Goal: Ask a question

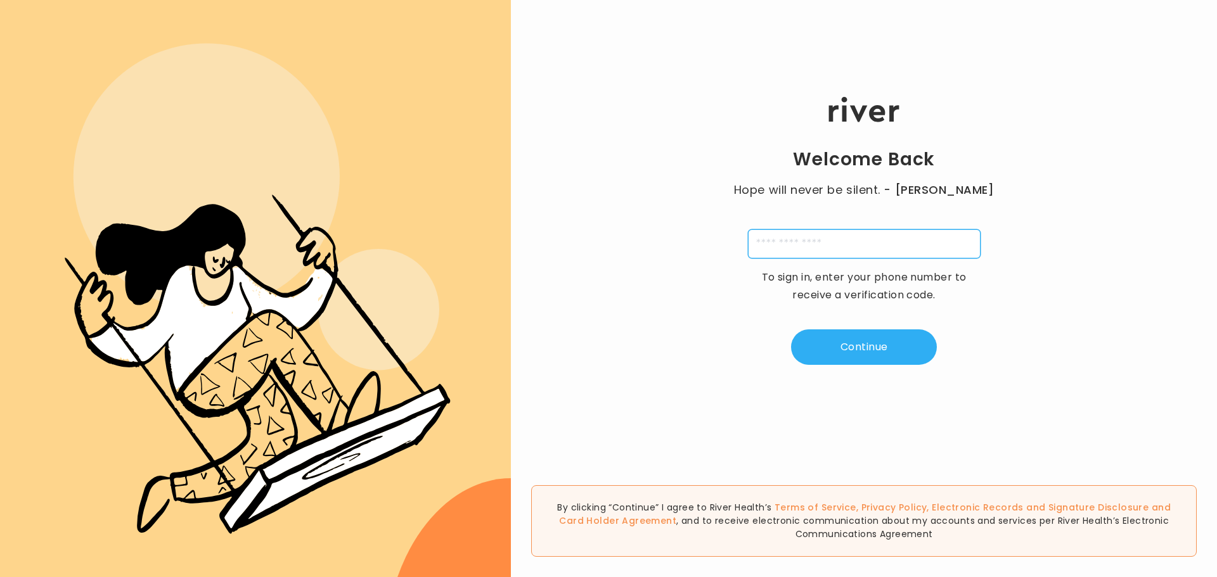
click at [825, 241] on input "tel" at bounding box center [864, 243] width 233 height 29
type input "**********"
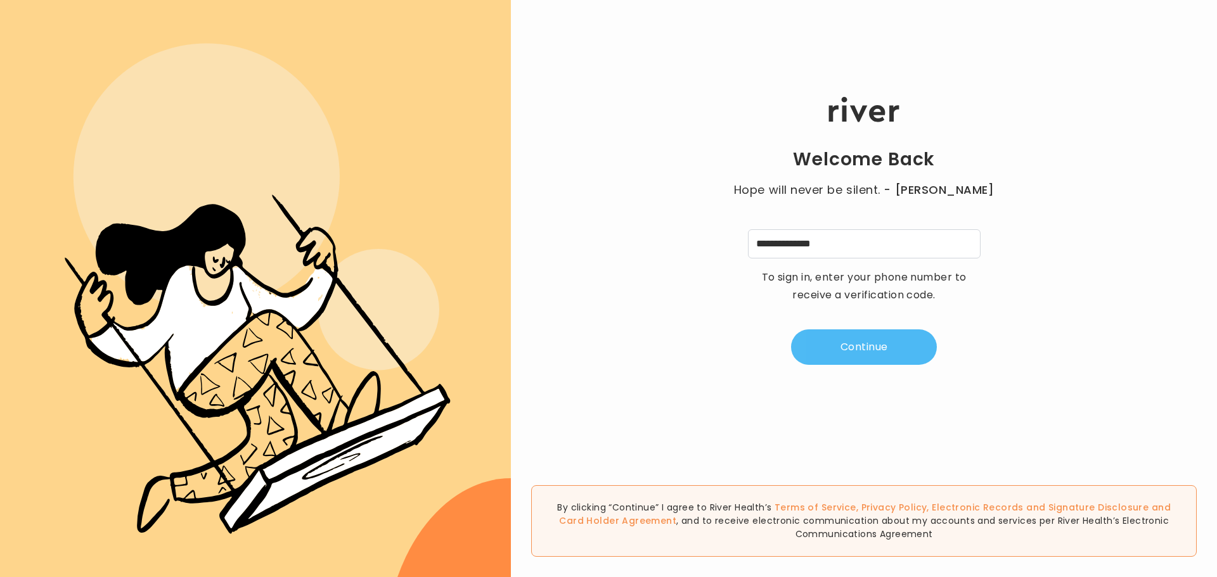
click at [875, 344] on button "Continue" at bounding box center [864, 347] width 146 height 35
type input "*"
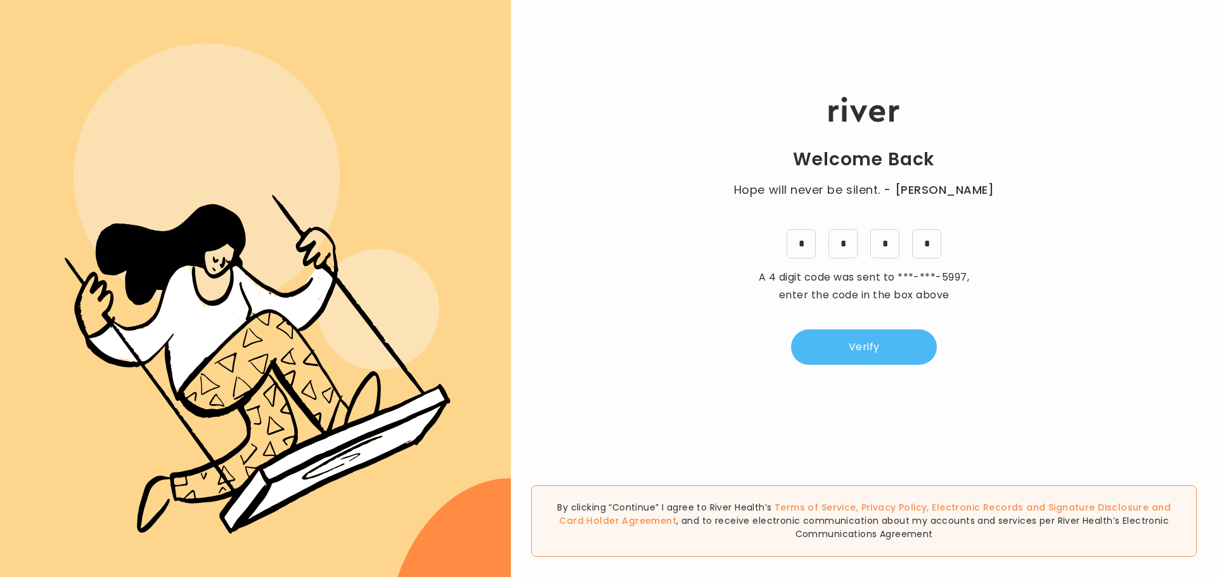
click at [882, 353] on button "Verify" at bounding box center [864, 347] width 146 height 35
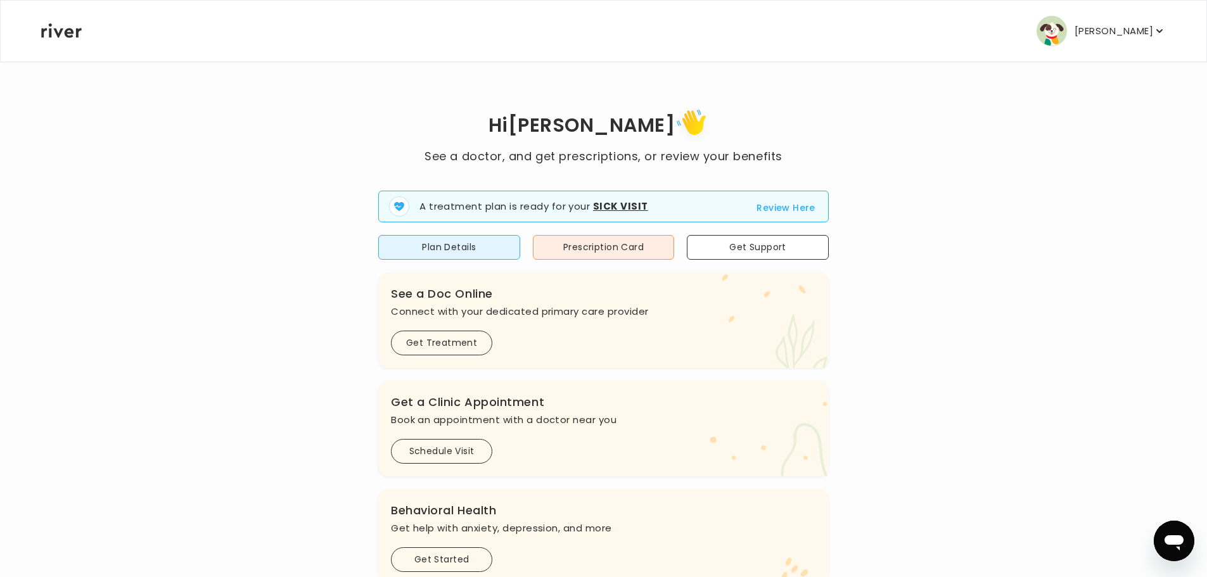
click at [1101, 30] on p "Kevin Guaman" at bounding box center [1114, 31] width 79 height 18
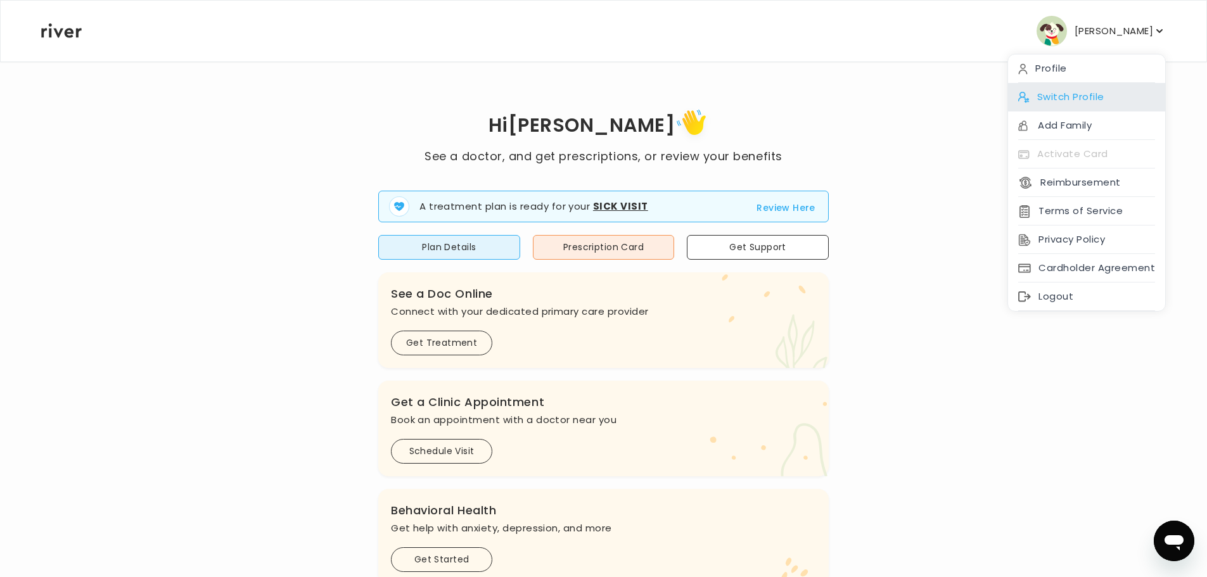
click at [1062, 93] on div "Switch Profile" at bounding box center [1086, 97] width 157 height 29
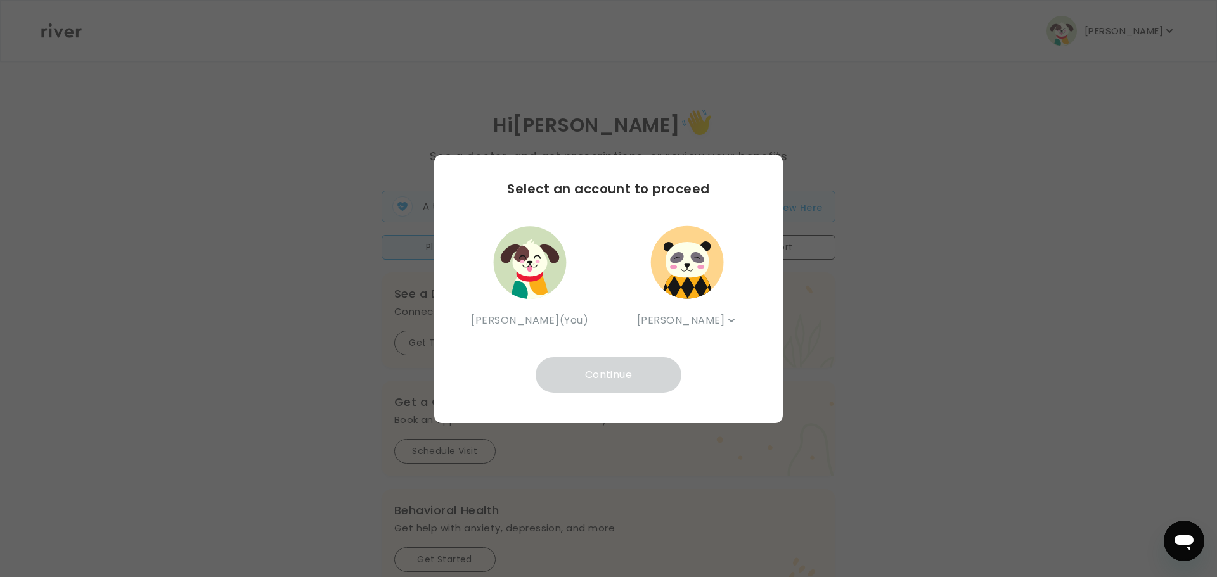
click at [693, 257] on img "button" at bounding box center [687, 262] width 76 height 76
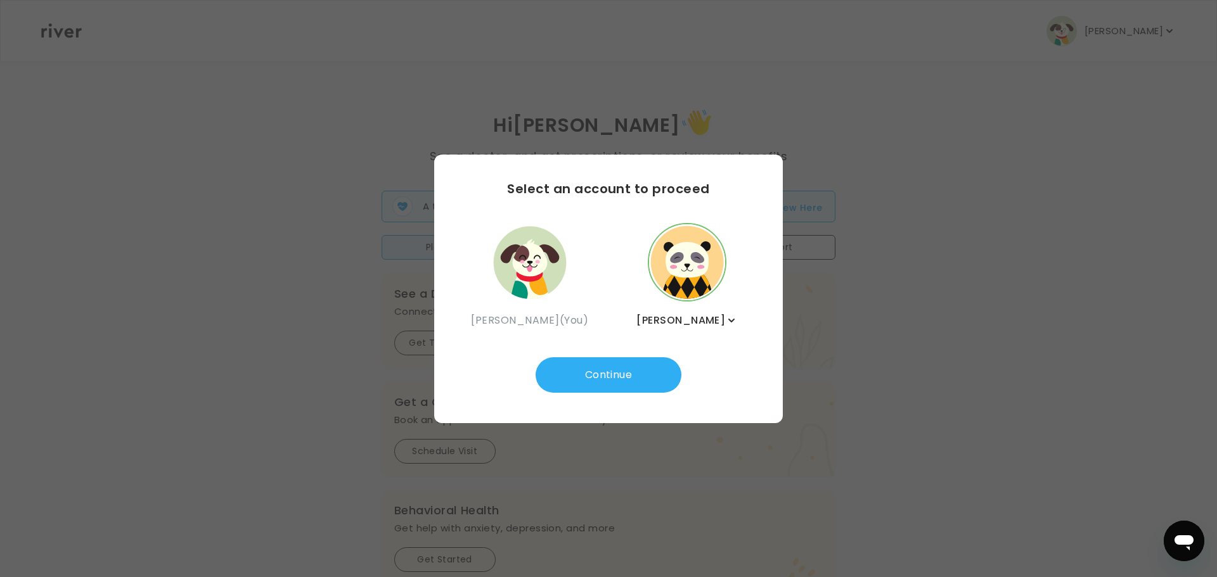
click at [725, 319] on icon "button" at bounding box center [731, 320] width 13 height 13
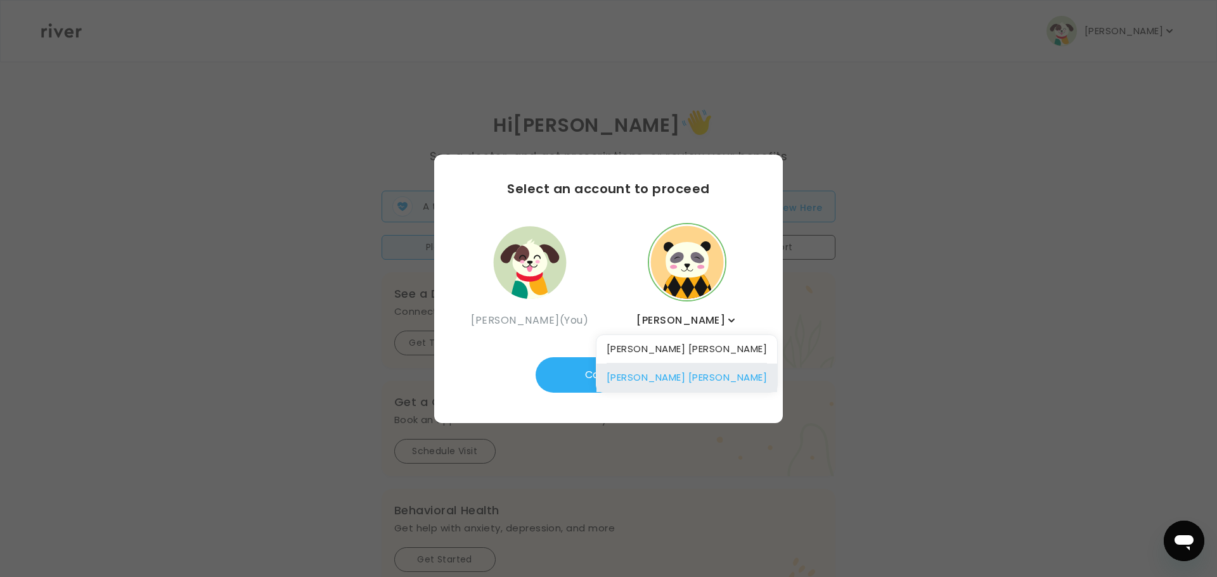
click at [695, 377] on div "Bruce Guaman" at bounding box center [686, 378] width 181 height 29
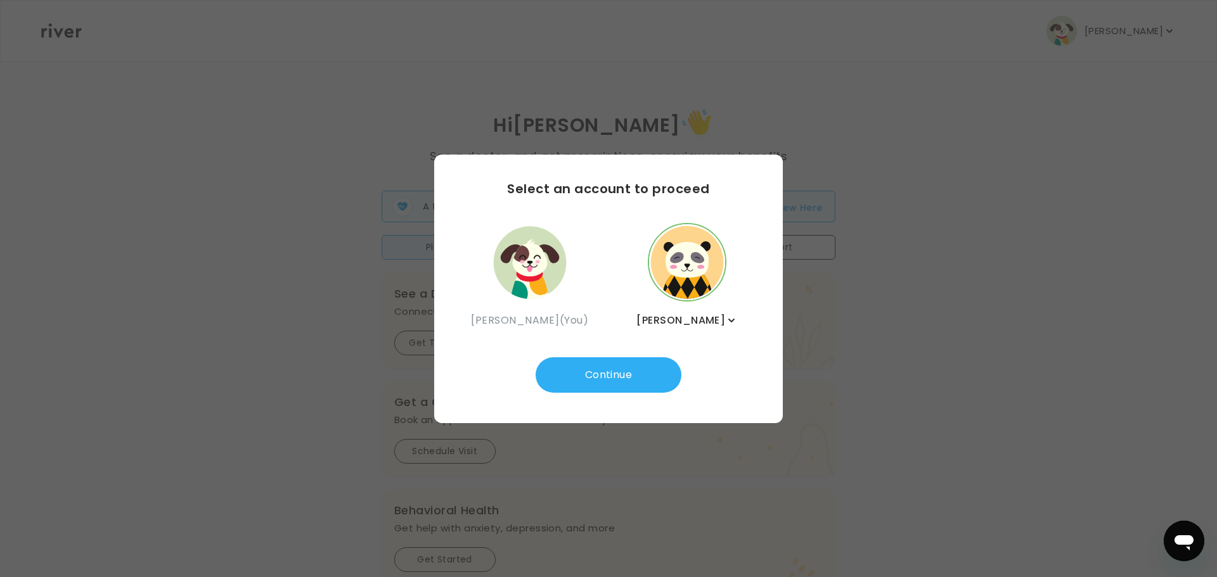
click at [681, 264] on img "button" at bounding box center [687, 262] width 76 height 76
click at [613, 378] on button "Continue" at bounding box center [609, 374] width 146 height 35
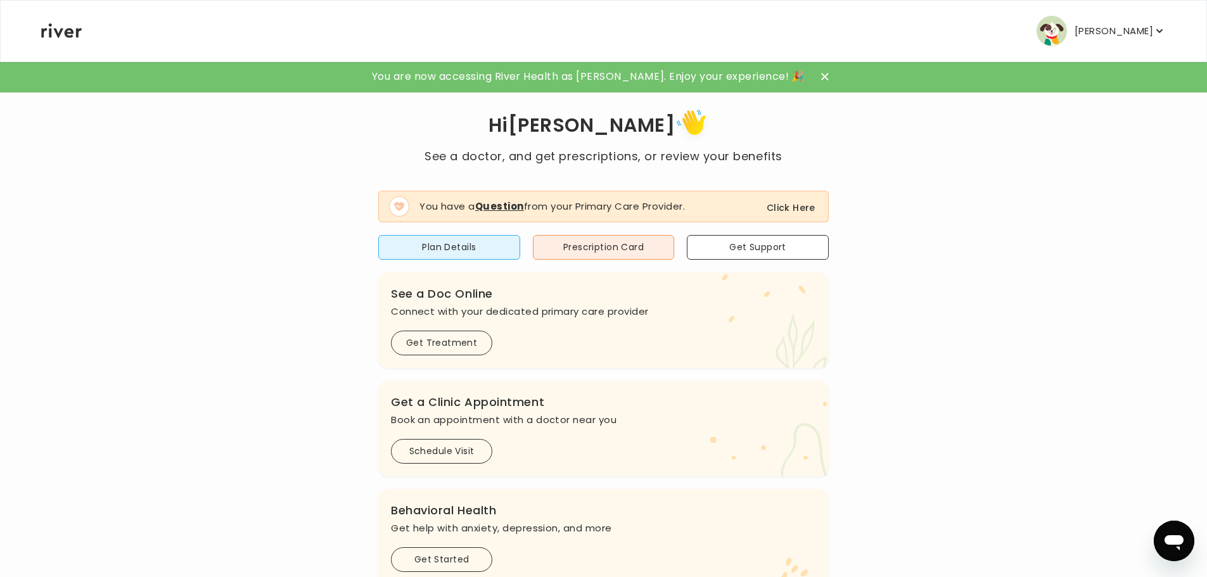
click at [792, 204] on button "Click Here" at bounding box center [791, 207] width 49 height 15
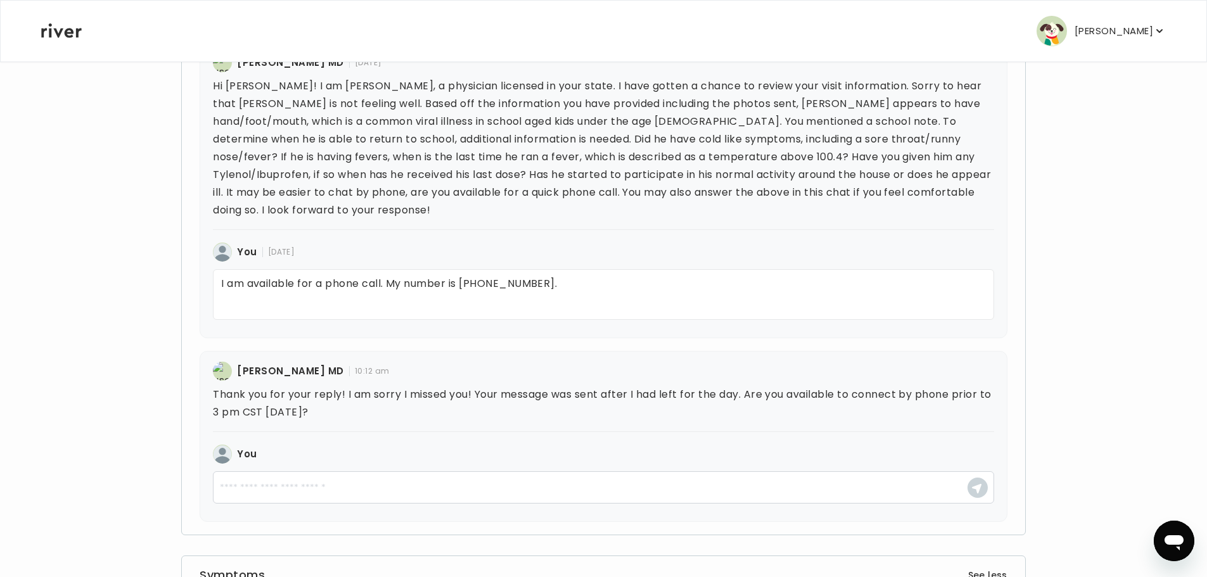
scroll to position [275, 0]
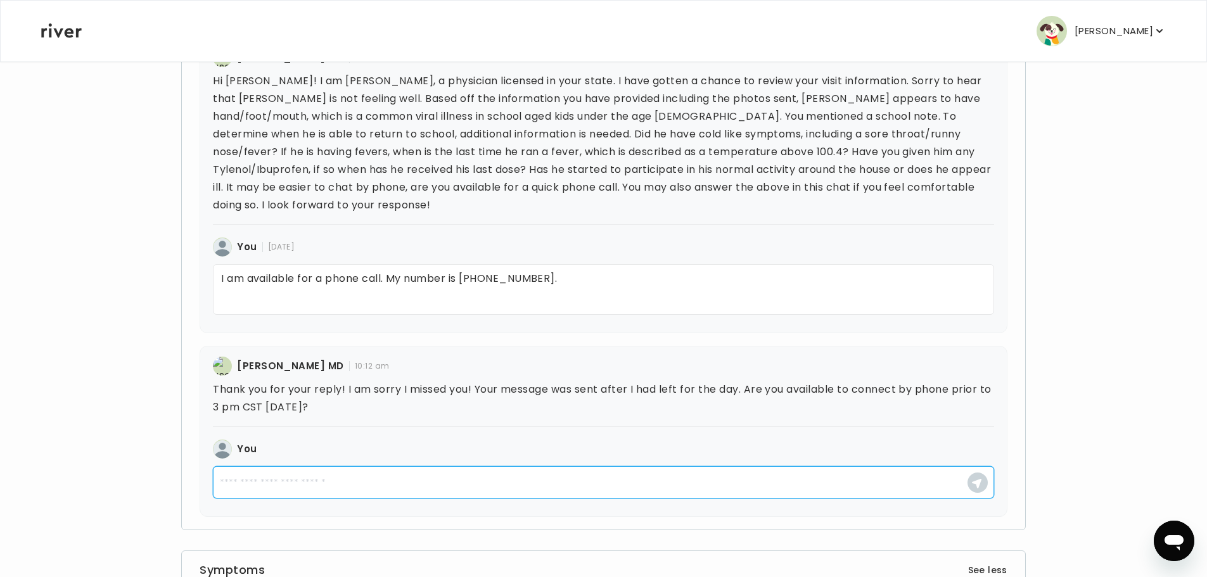
click at [286, 466] on textarea at bounding box center [603, 482] width 781 height 32
type textarea "**********"
click at [978, 479] on use "button" at bounding box center [977, 484] width 10 height 10
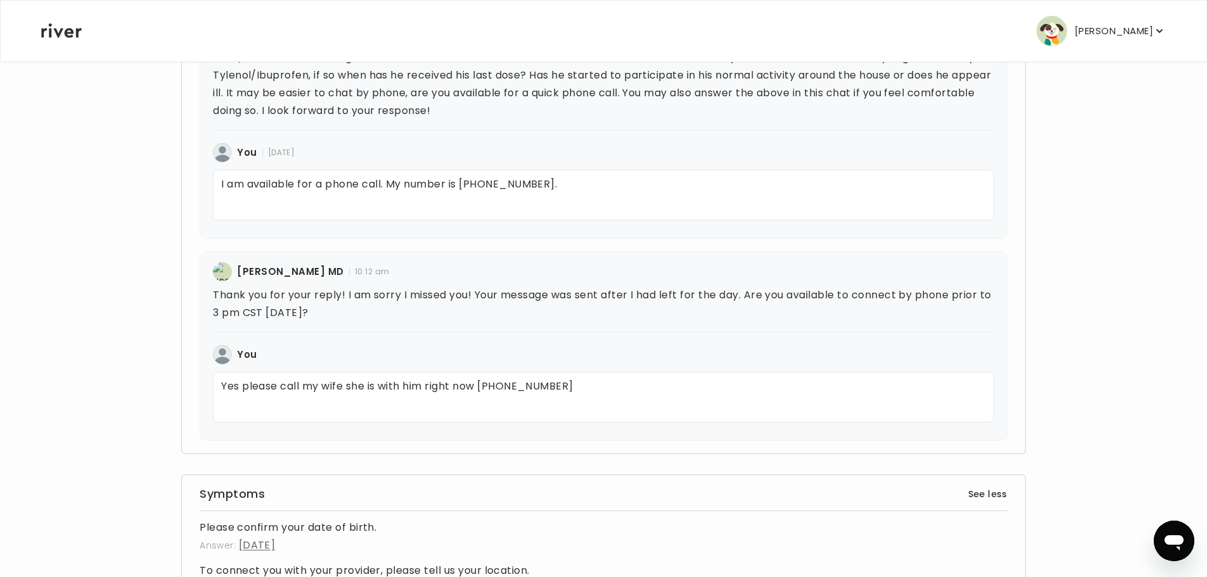
scroll to position [371, 0]
click at [358, 373] on p "Yes please call my wife she is with him right now [PHONE_NUMBER]" at bounding box center [603, 396] width 781 height 51
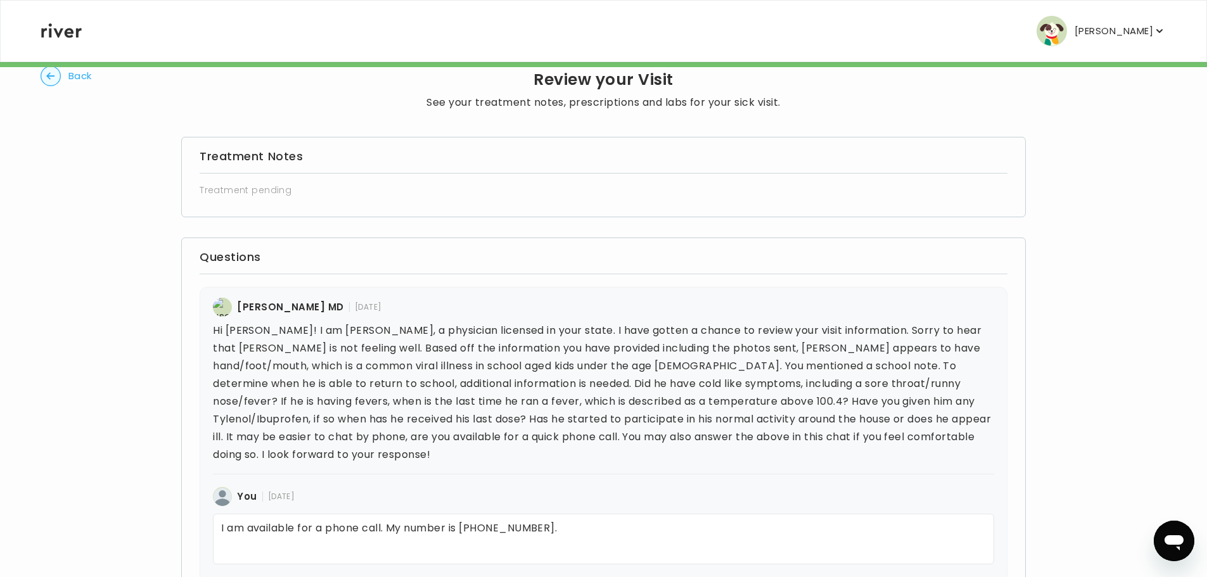
scroll to position [0, 0]
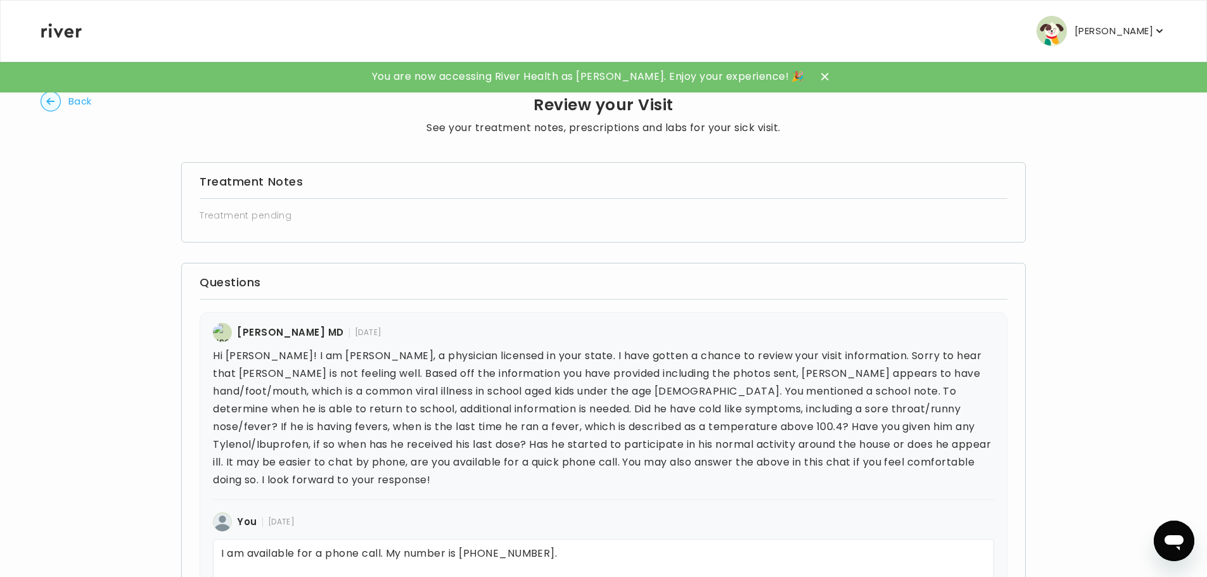
click at [47, 104] on circle "button" at bounding box center [51, 102] width 20 height 20
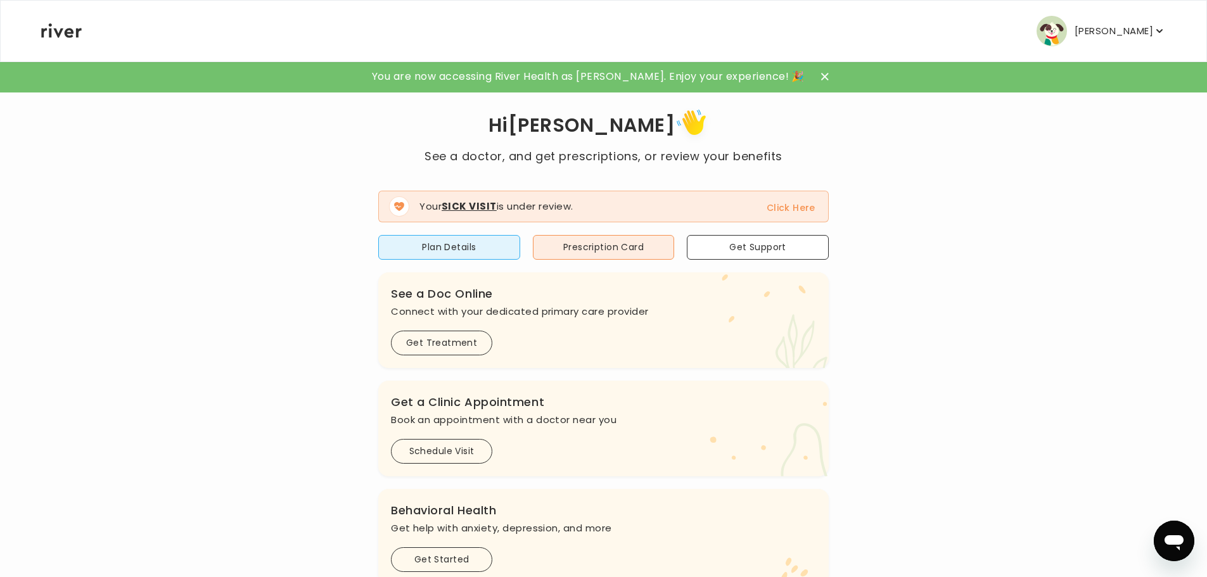
click at [821, 78] on icon at bounding box center [824, 76] width 7 height 7
